Goal: Check status

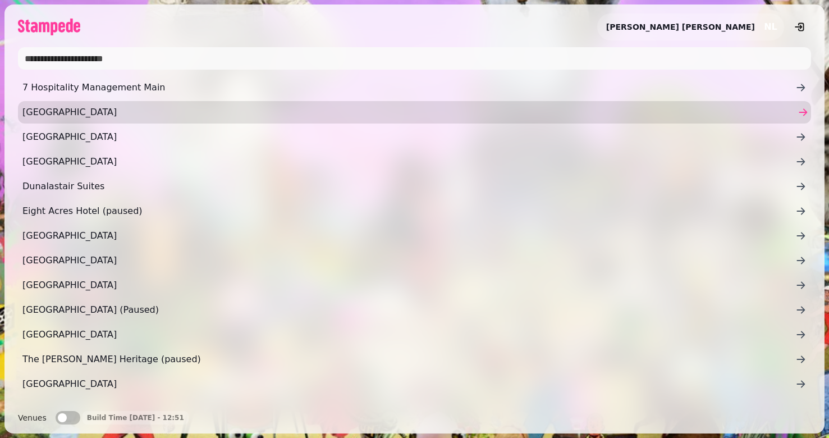
click at [112, 116] on span "Ardoe House Hotel" at bounding box center [408, 112] width 773 height 13
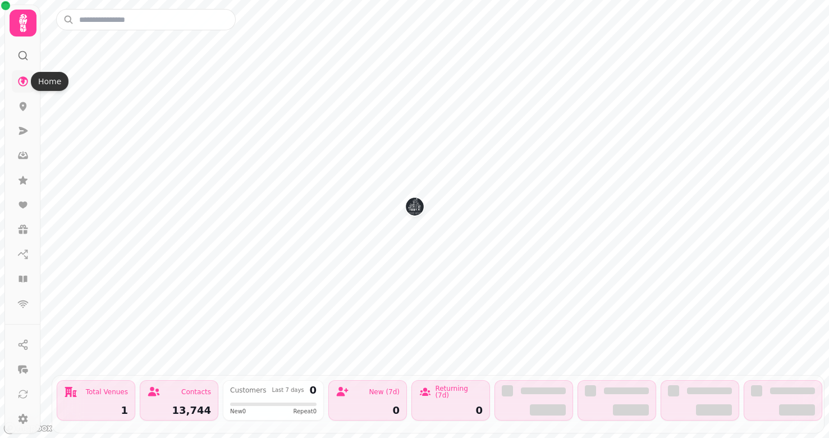
click at [22, 81] on icon at bounding box center [23, 81] width 10 height 10
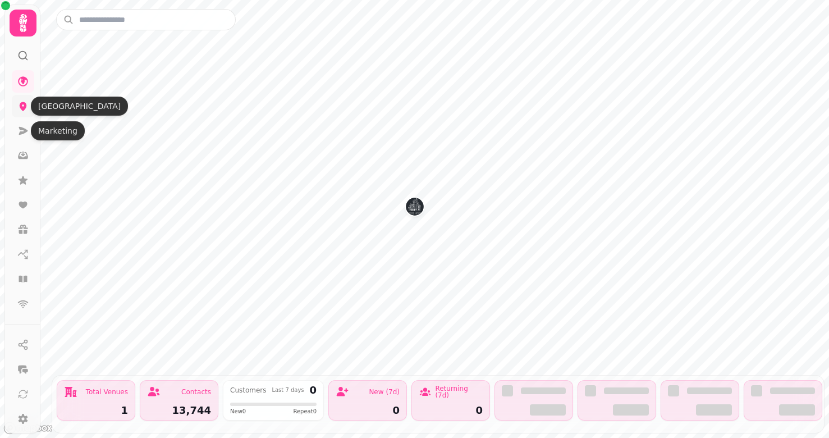
click at [26, 106] on icon at bounding box center [23, 106] width 7 height 9
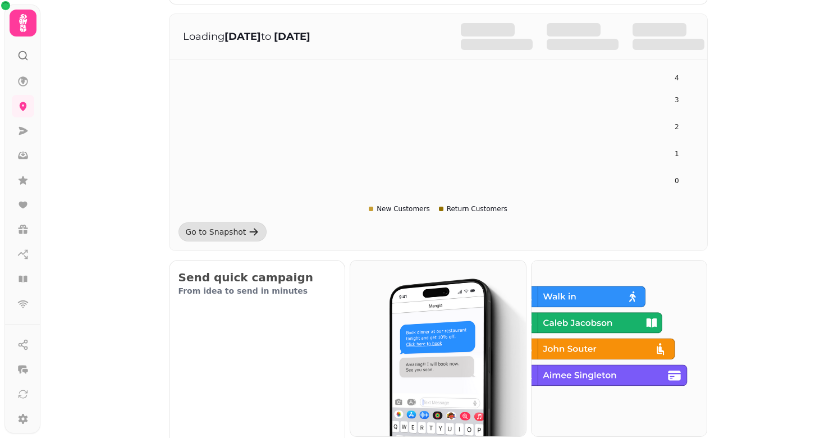
scroll to position [147, 0]
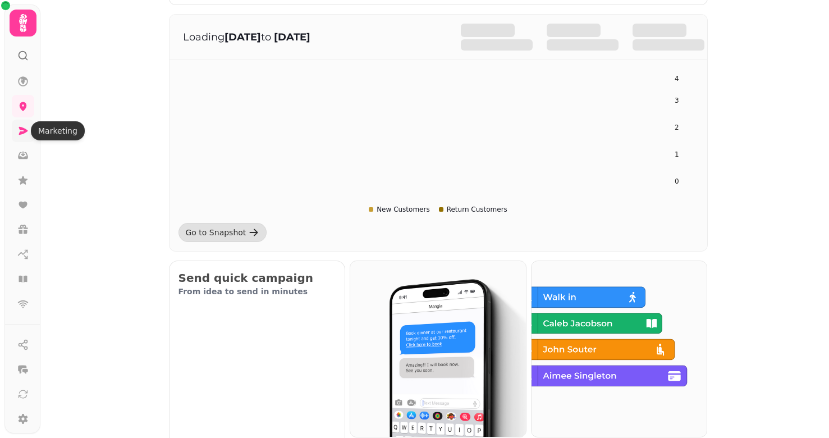
click at [22, 128] on icon at bounding box center [23, 131] width 9 height 8
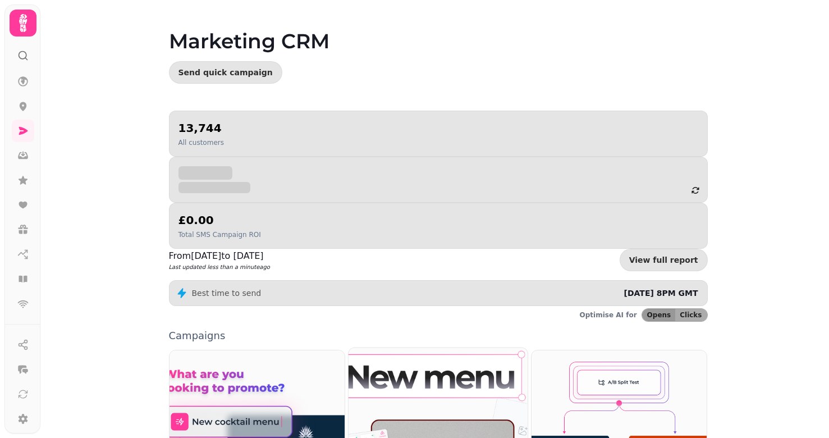
scroll to position [65, 0]
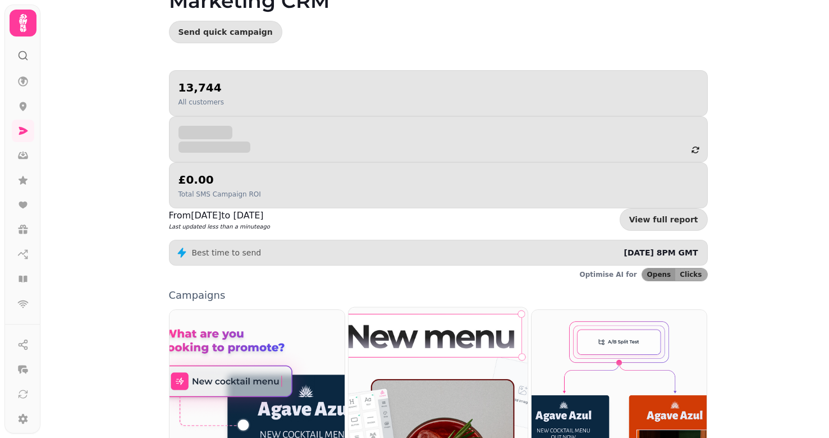
click at [399, 296] on img at bounding box center [438, 419] width 197 height 246
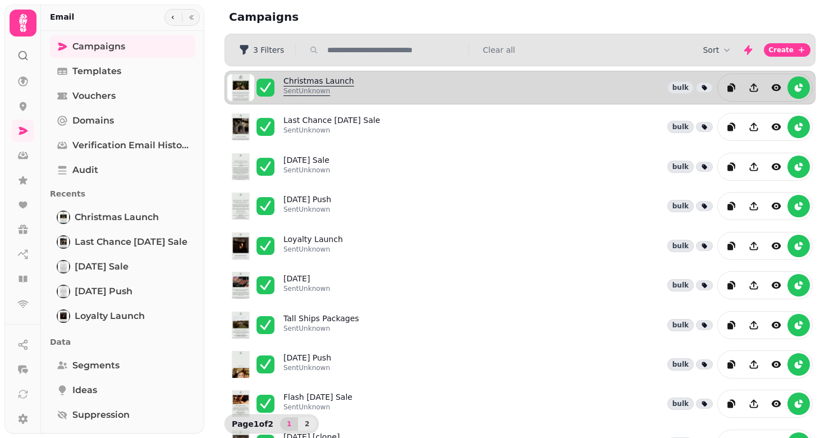
click at [326, 83] on link "Christmas Launch Sent Unknown" at bounding box center [319, 87] width 71 height 25
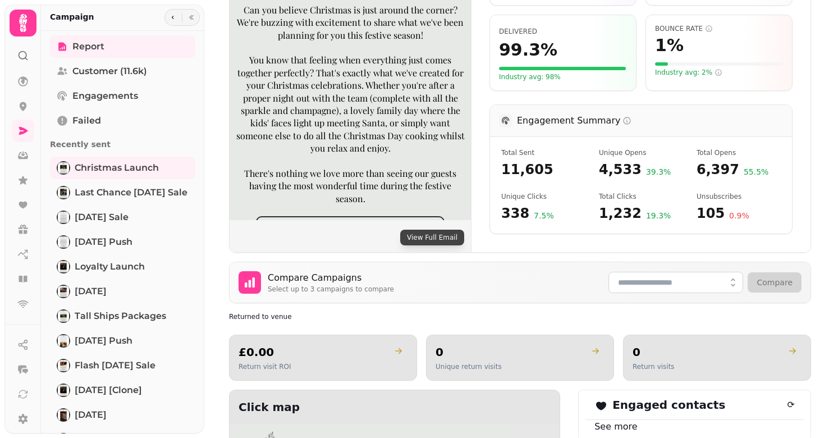
scroll to position [309, 0]
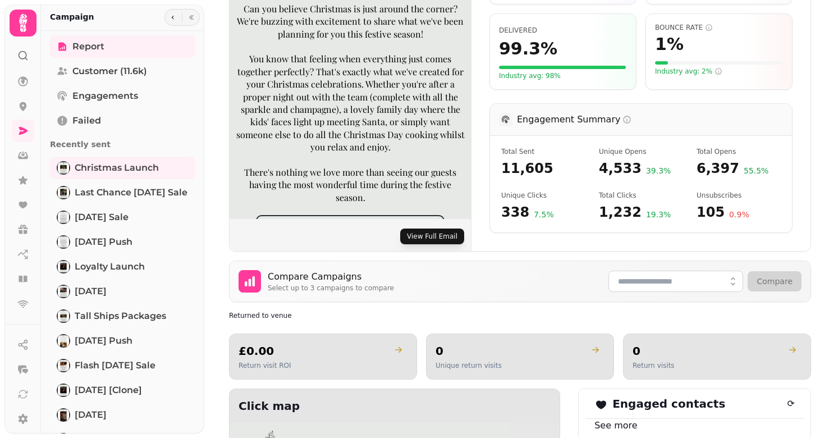
click at [434, 237] on button "View Full Email" at bounding box center [432, 237] width 64 height 16
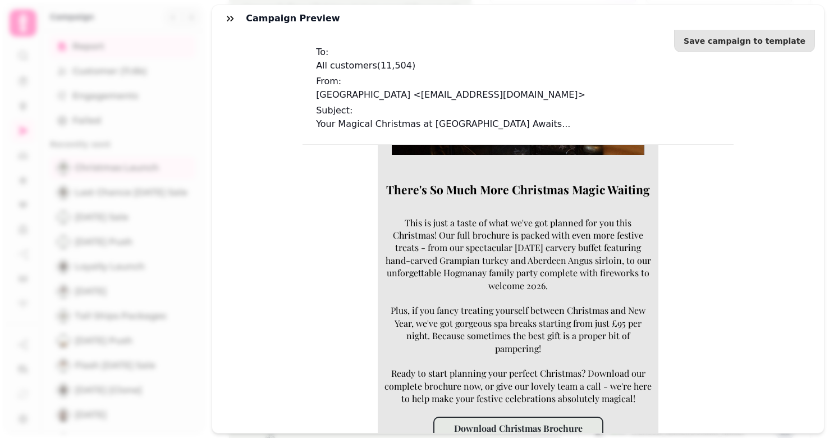
scroll to position [1692, 0]
